Goal: Transaction & Acquisition: Purchase product/service

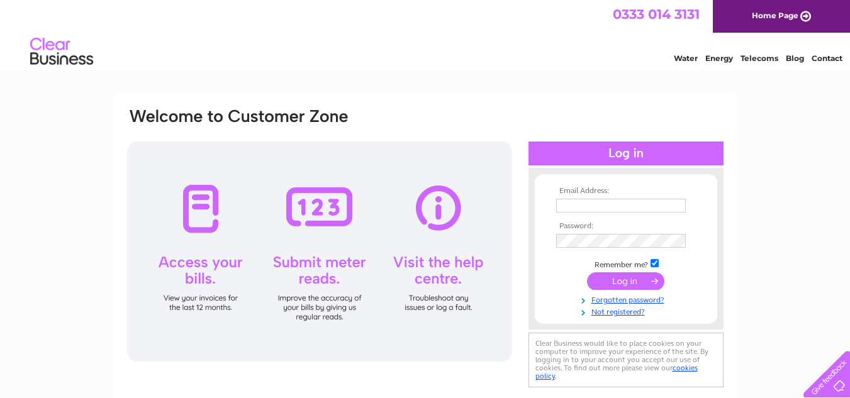
type input "[EMAIL_ADDRESS][PERSON_NAME][DOMAIN_NAME]"
click at [646, 277] on input "submit" at bounding box center [625, 281] width 77 height 18
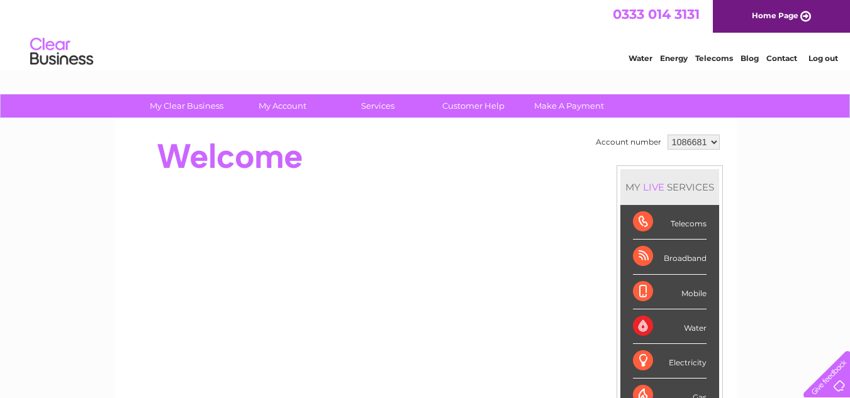
scroll to position [25, 0]
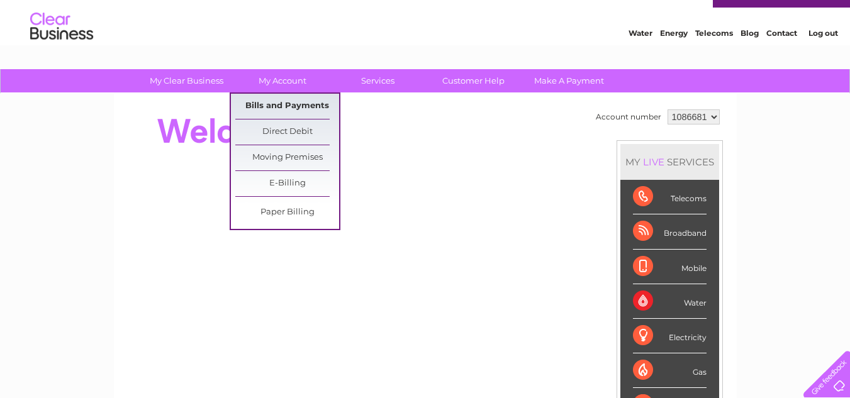
click at [273, 98] on link "Bills and Payments" at bounding box center [287, 106] width 104 height 25
click at [277, 102] on link "Bills and Payments" at bounding box center [287, 106] width 104 height 25
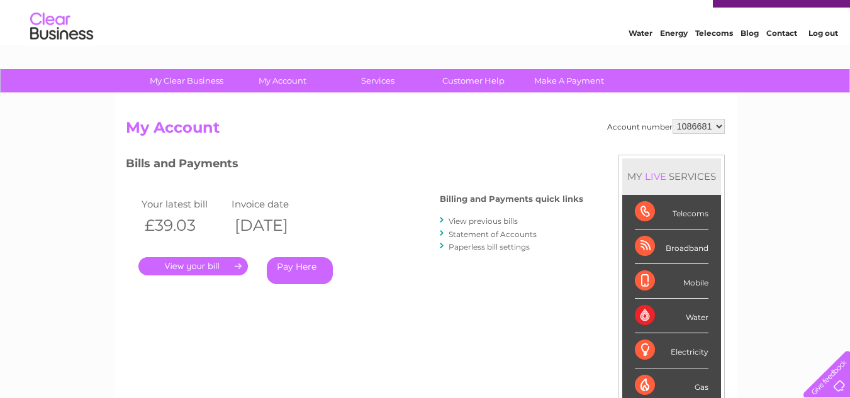
click at [184, 270] on link "." at bounding box center [192, 266] width 109 height 18
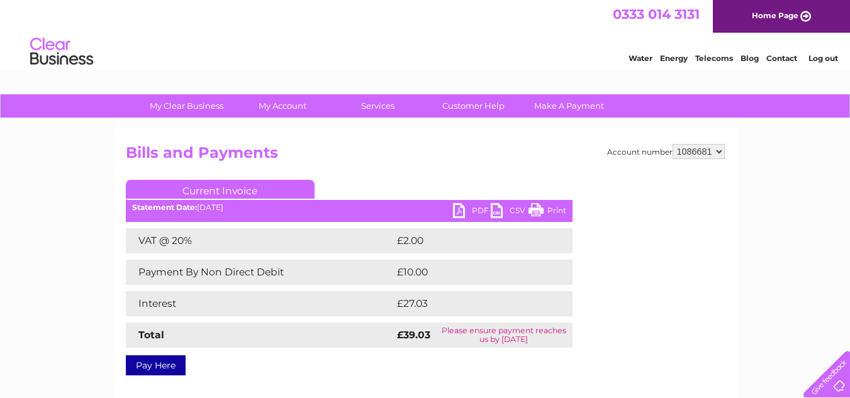
click at [477, 209] on link "PDF" at bounding box center [472, 212] width 38 height 18
click at [473, 213] on link "PDF" at bounding box center [472, 212] width 38 height 18
click at [234, 185] on link "Current Invoice" at bounding box center [220, 189] width 189 height 19
click at [145, 363] on link "Pay Here" at bounding box center [156, 365] width 60 height 20
